Goal: Find specific page/section

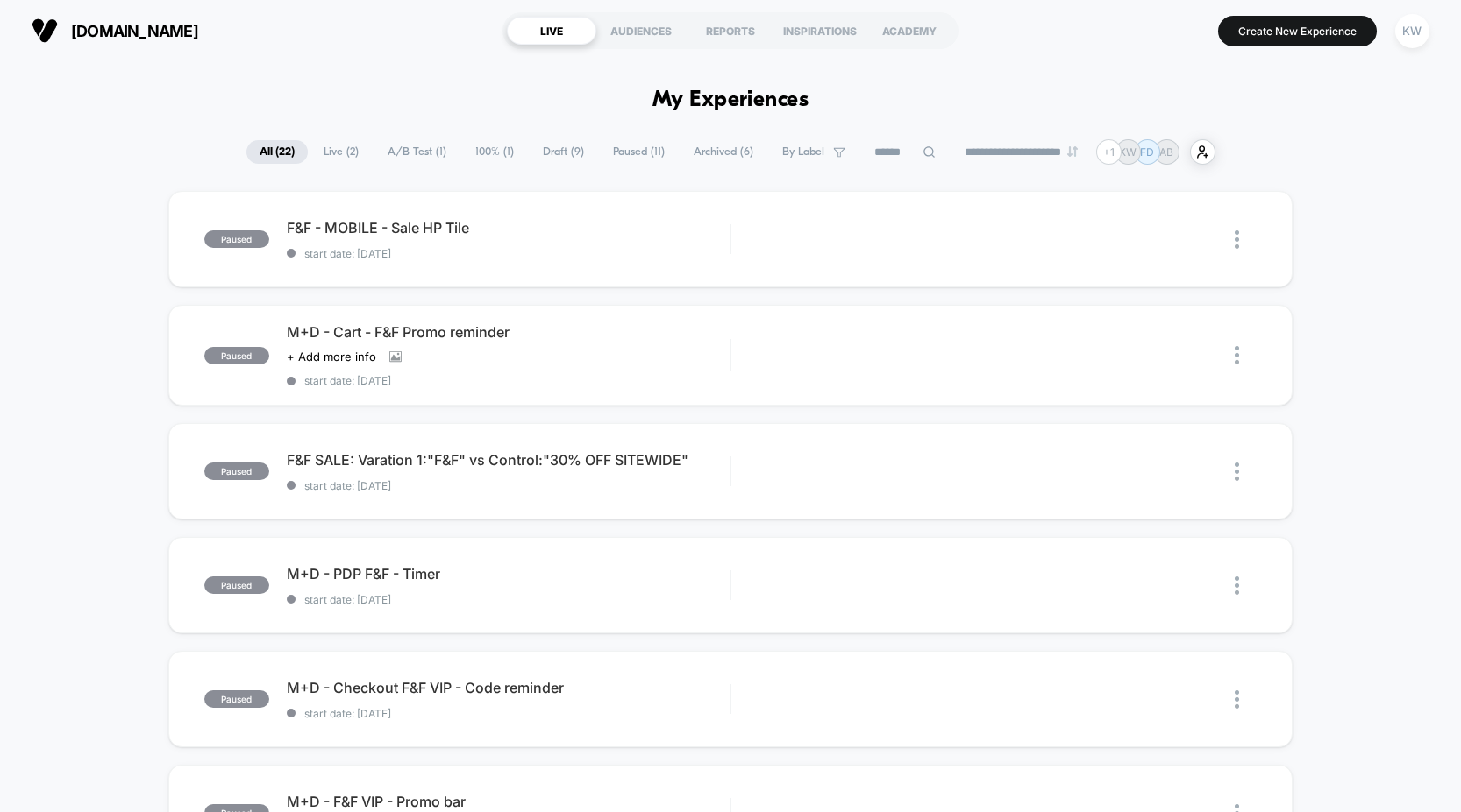
click at [690, 151] on span "Archived ( 6 )" at bounding box center [723, 152] width 86 height 23
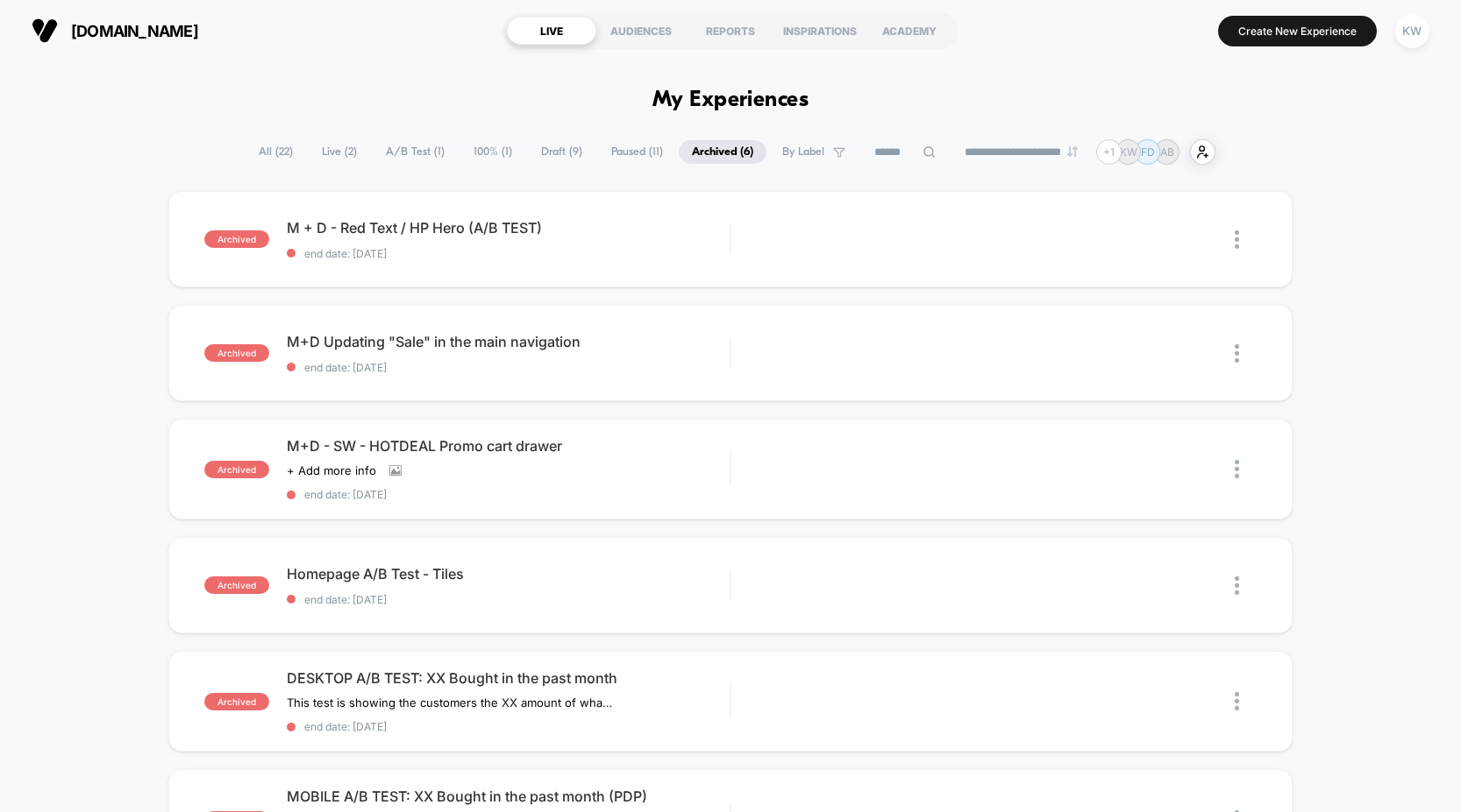
click at [259, 158] on span "All ( 22 )" at bounding box center [275, 152] width 61 height 23
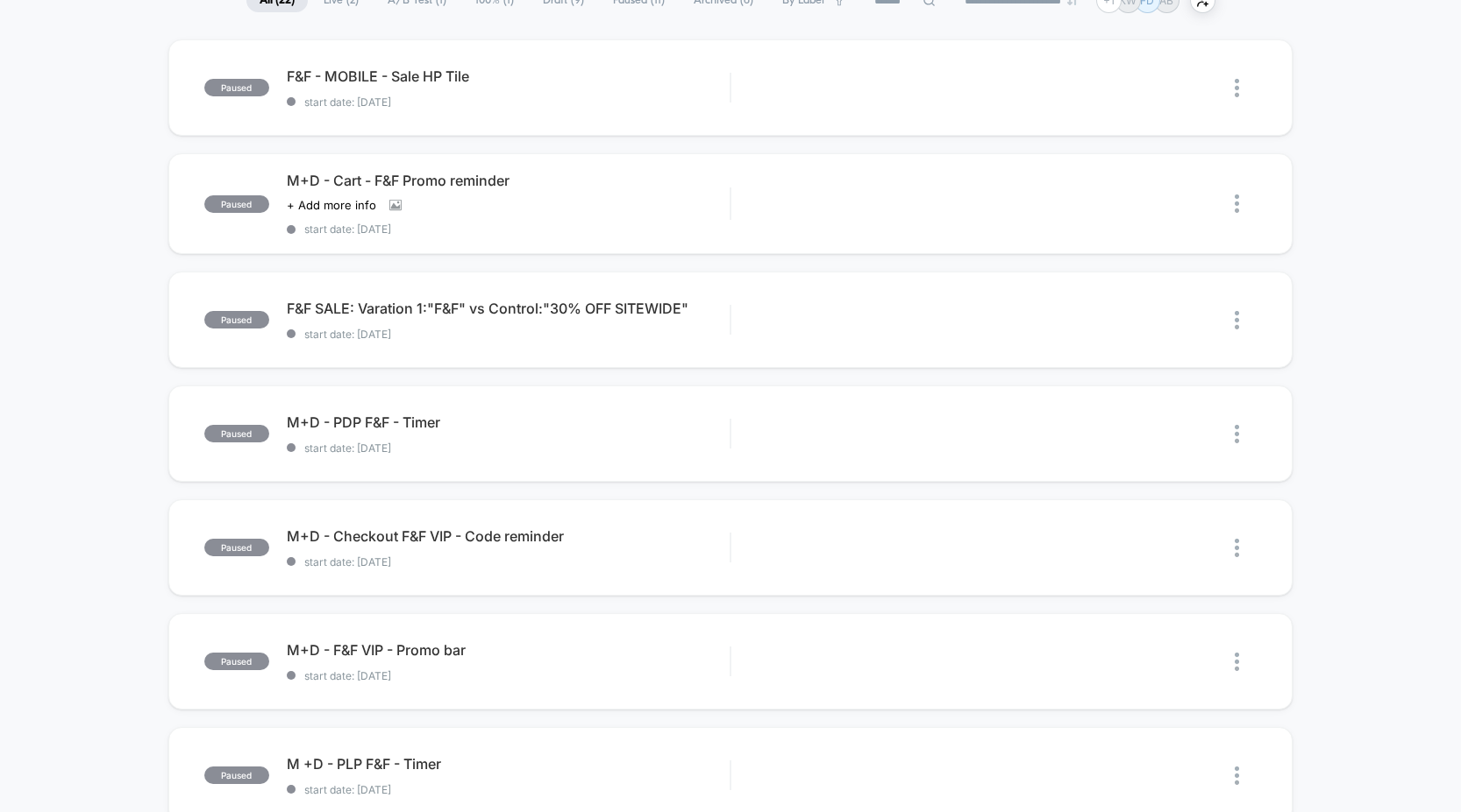
scroll to position [318, 0]
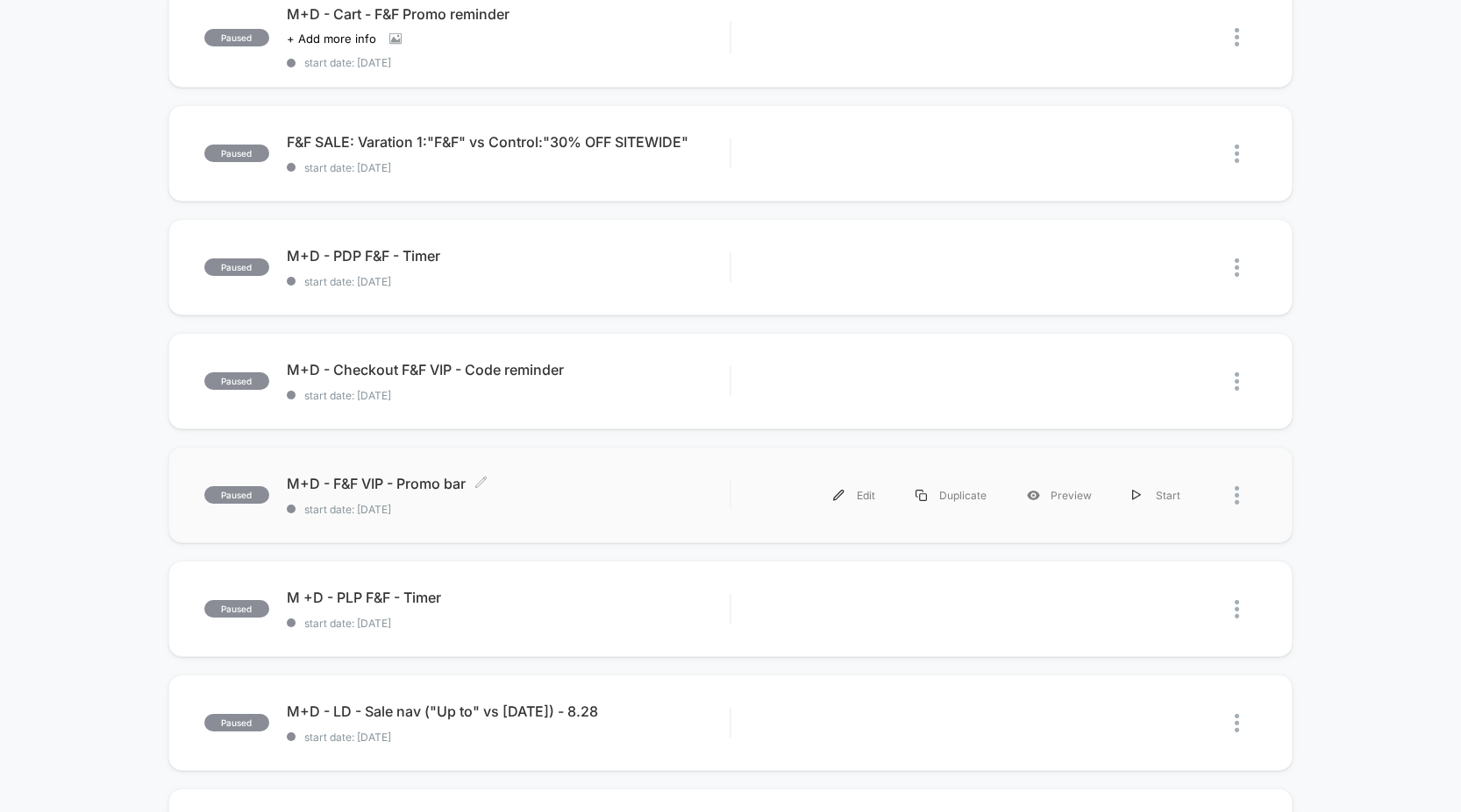
click at [528, 502] on div "M+D - F&F VIP - Promo bar Click to edit experience details Click to edit experi…" at bounding box center [508, 496] width 444 height 41
